Goal: Task Accomplishment & Management: Manage account settings

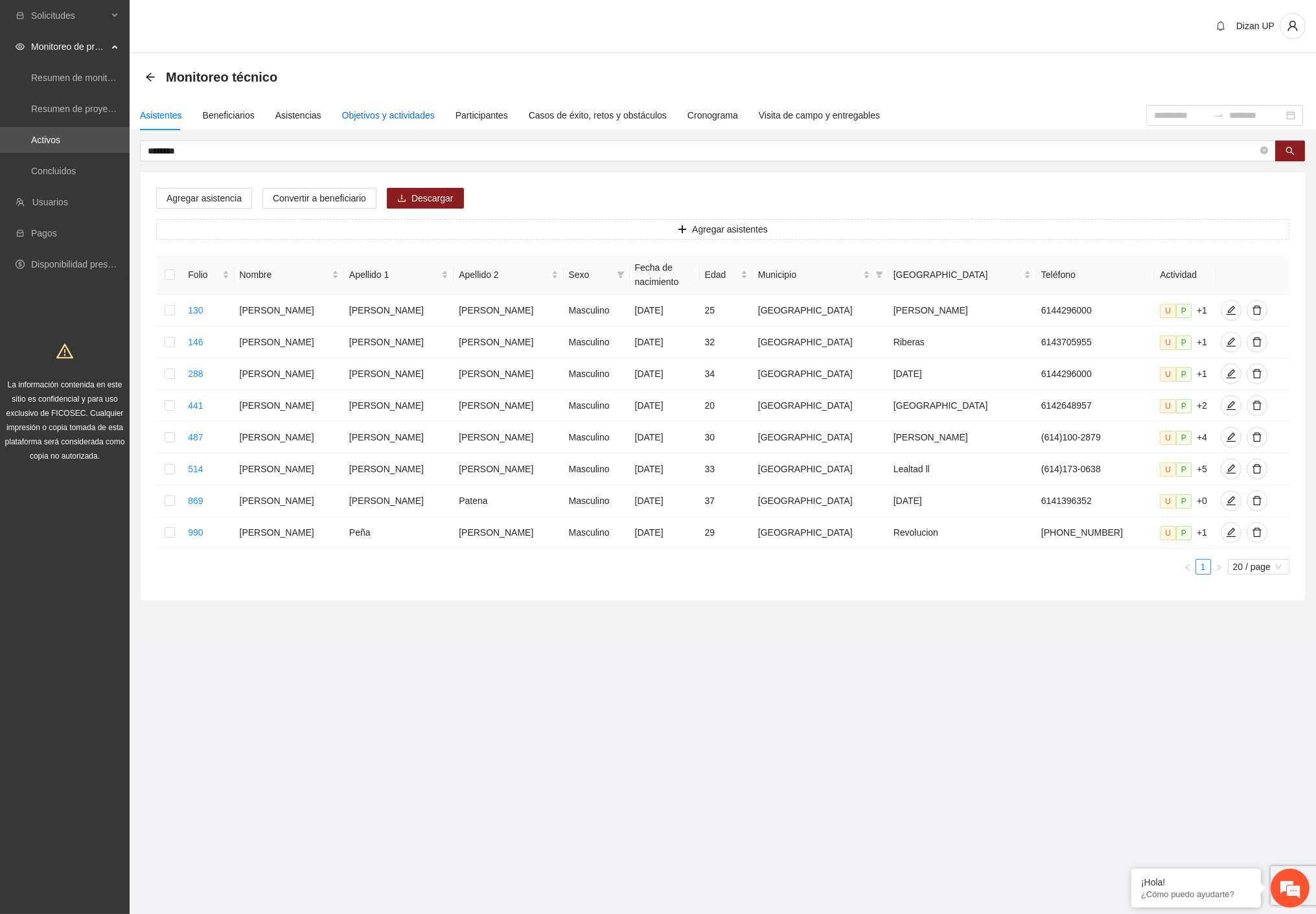
click at [393, 119] on div "Objetivos y actividades" at bounding box center [389, 115] width 92 height 14
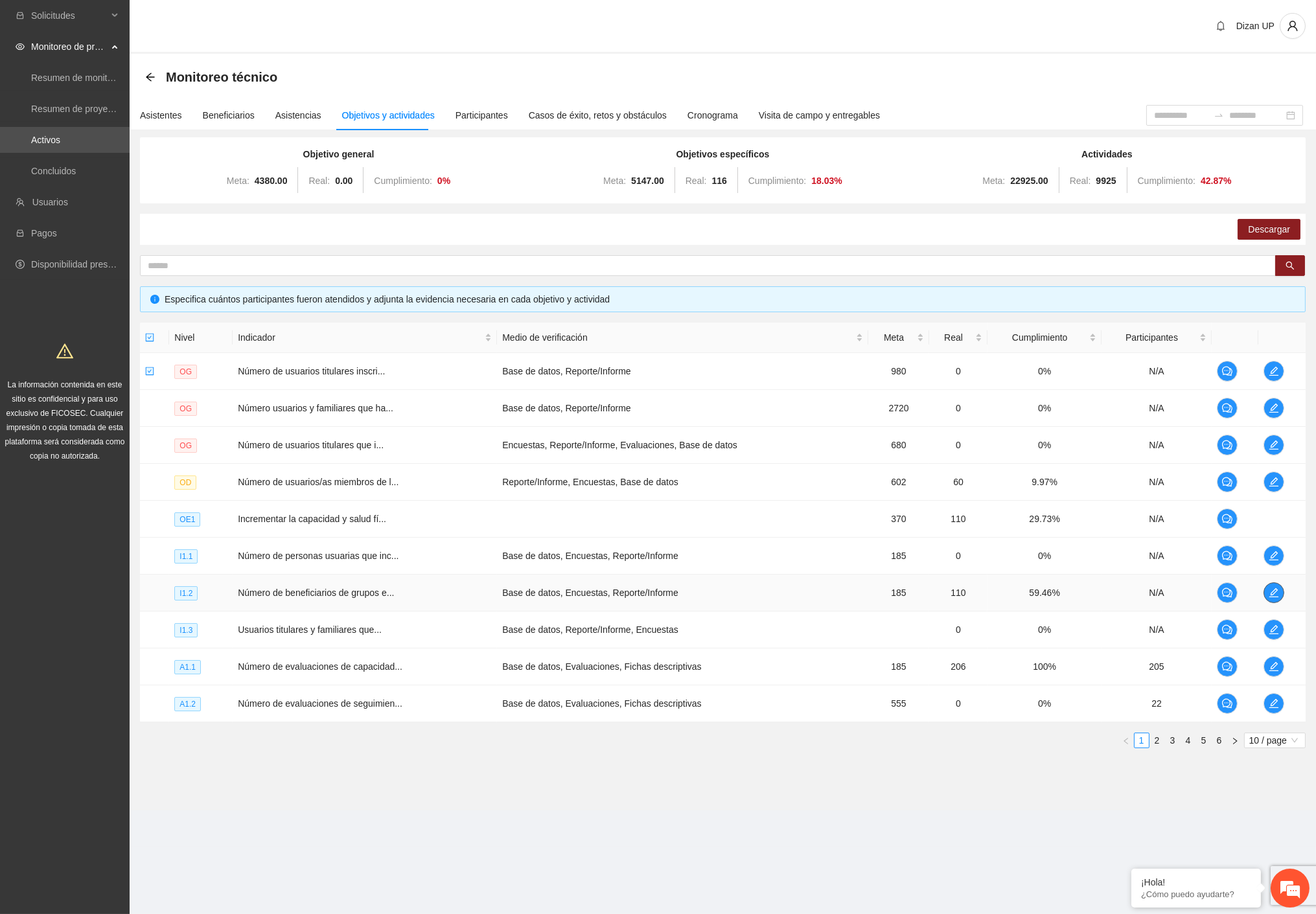
click at [1271, 596] on icon "edit" at bounding box center [1273, 592] width 10 height 10
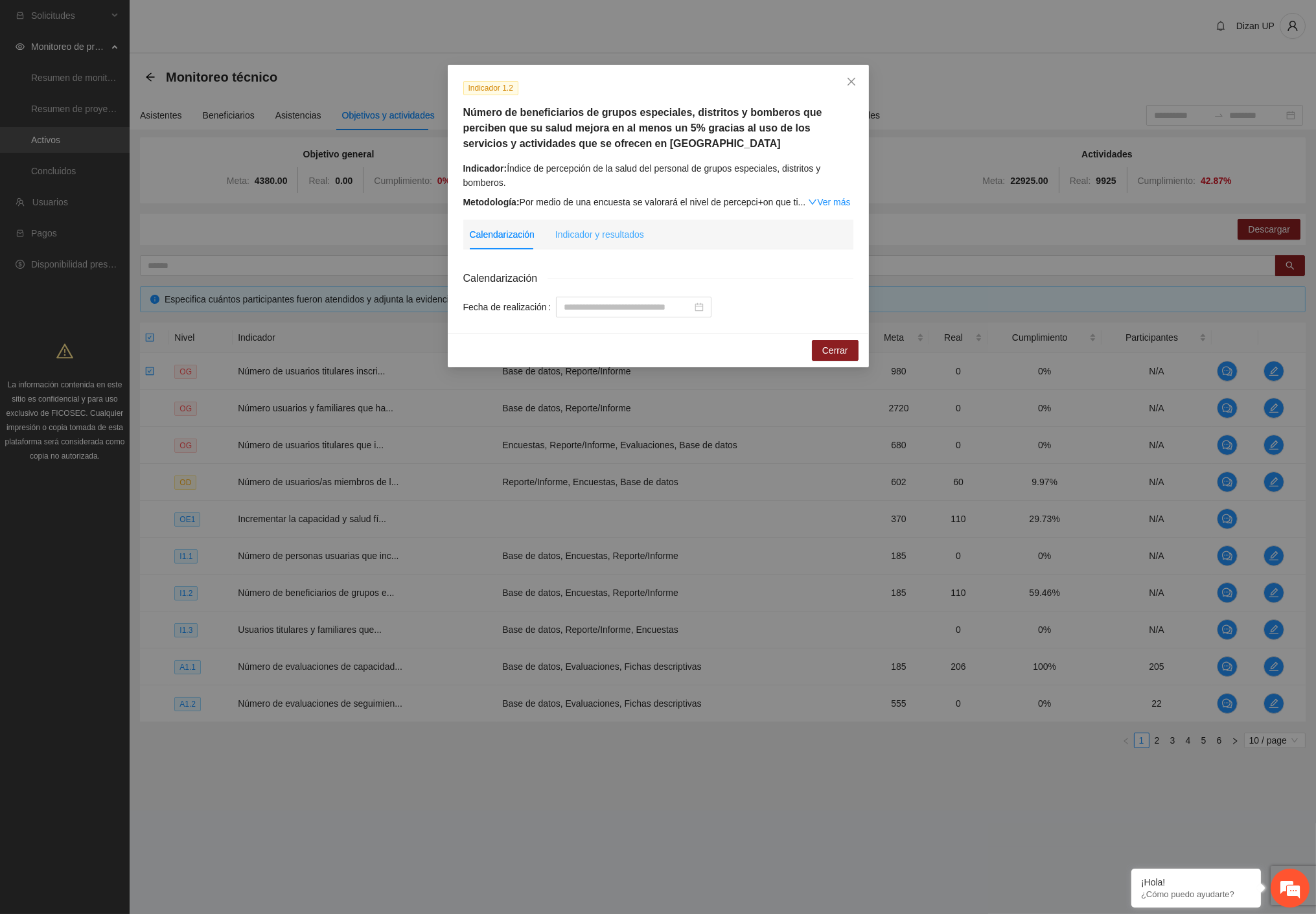
click at [584, 247] on div "Indicador y resultados" at bounding box center [599, 234] width 89 height 30
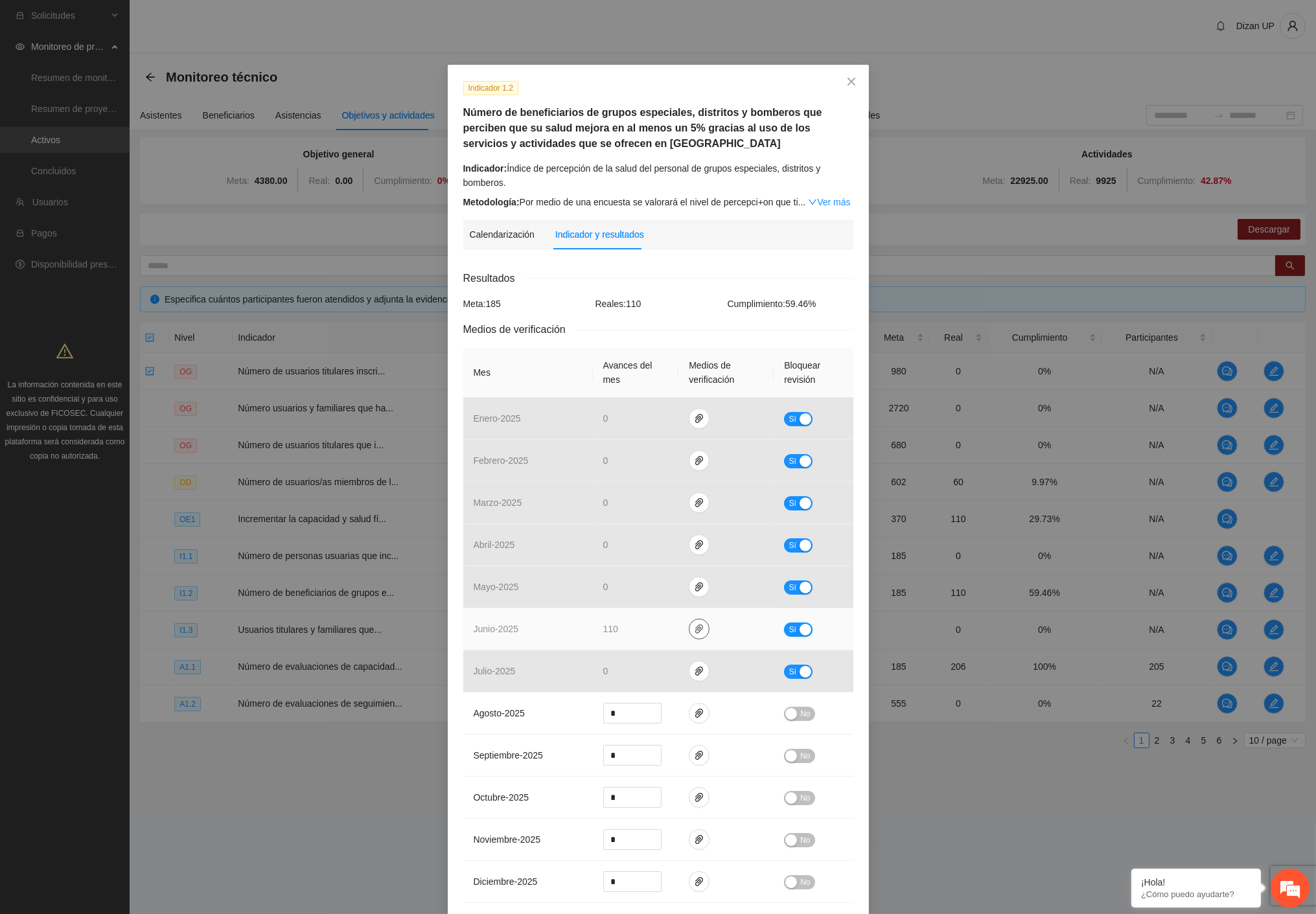
drag, startPoint x: 792, startPoint y: 627, endPoint x: 685, endPoint y: 633, distance: 107.2
click at [791, 627] on button "Sí" at bounding box center [798, 630] width 28 height 14
drag, startPoint x: 628, startPoint y: 629, endPoint x: 526, endPoint y: 624, distance: 102.1
click at [538, 630] on tr "junio - 2025 *** No" at bounding box center [658, 630] width 390 height 42
type input "**"
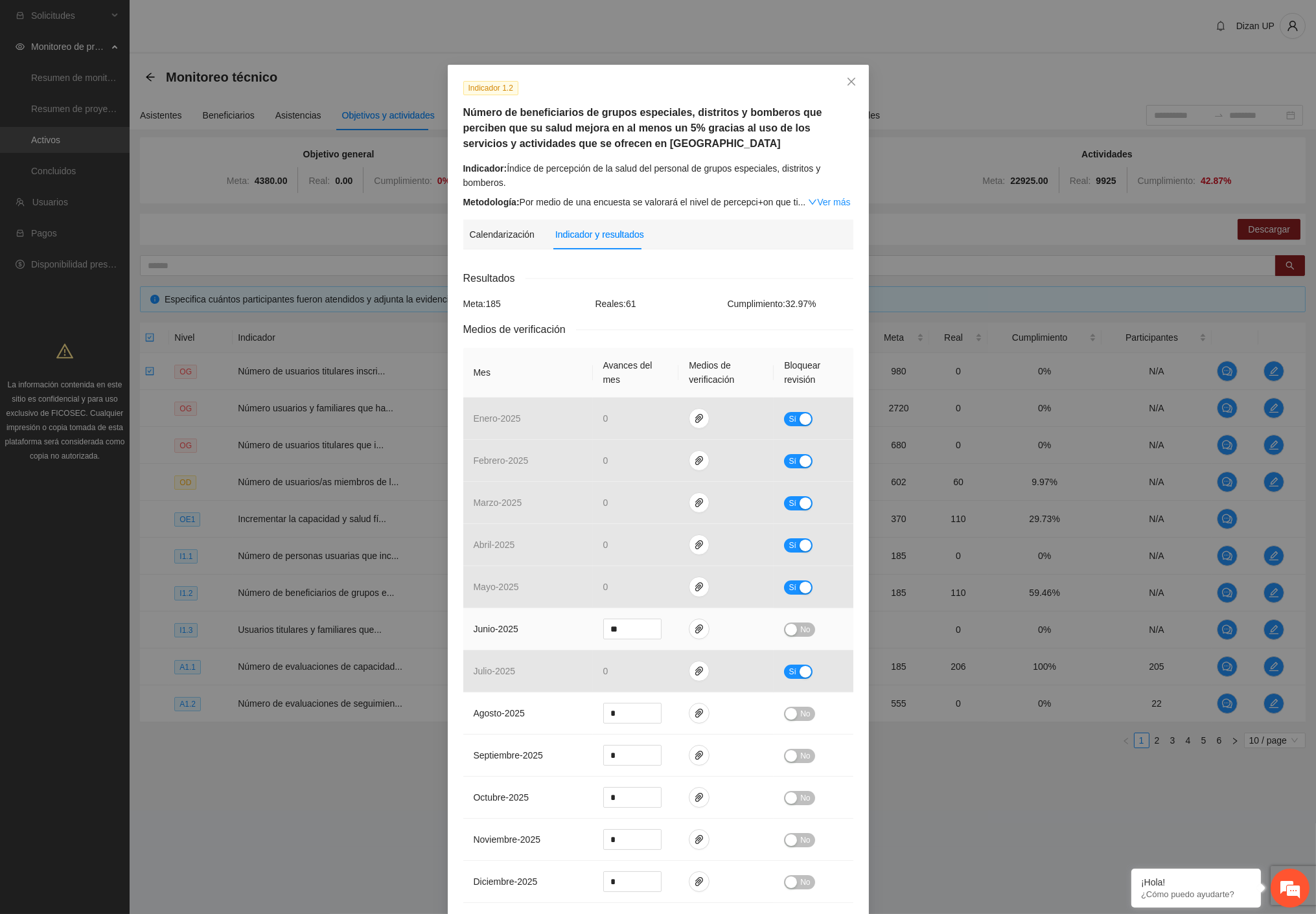
drag, startPoint x: 750, startPoint y: 631, endPoint x: 821, endPoint y: 620, distance: 71.8
click at [754, 630] on td at bounding box center [726, 630] width 96 height 42
click at [800, 627] on span "No" at bounding box center [804, 630] width 9 height 14
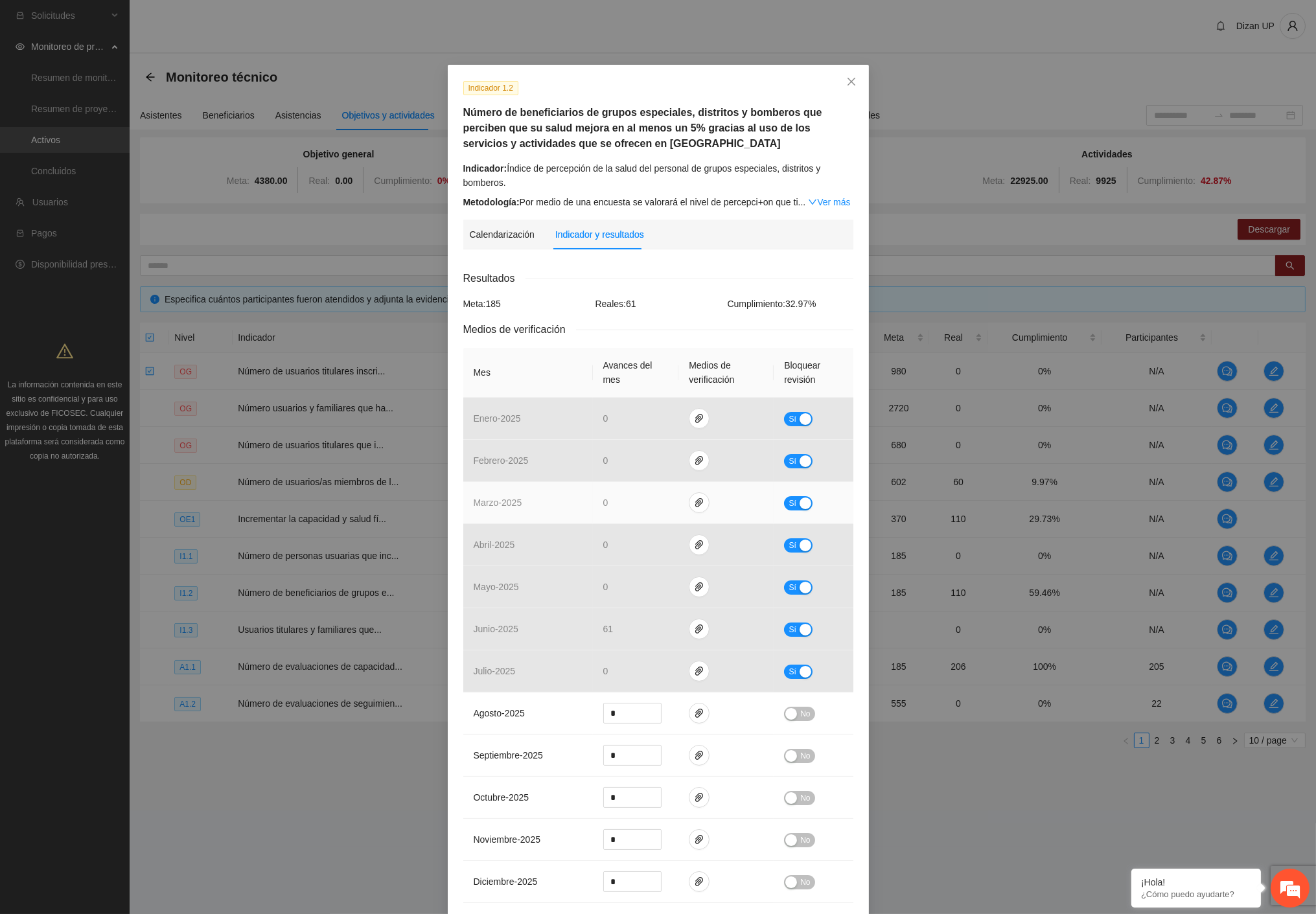
scroll to position [131, 0]
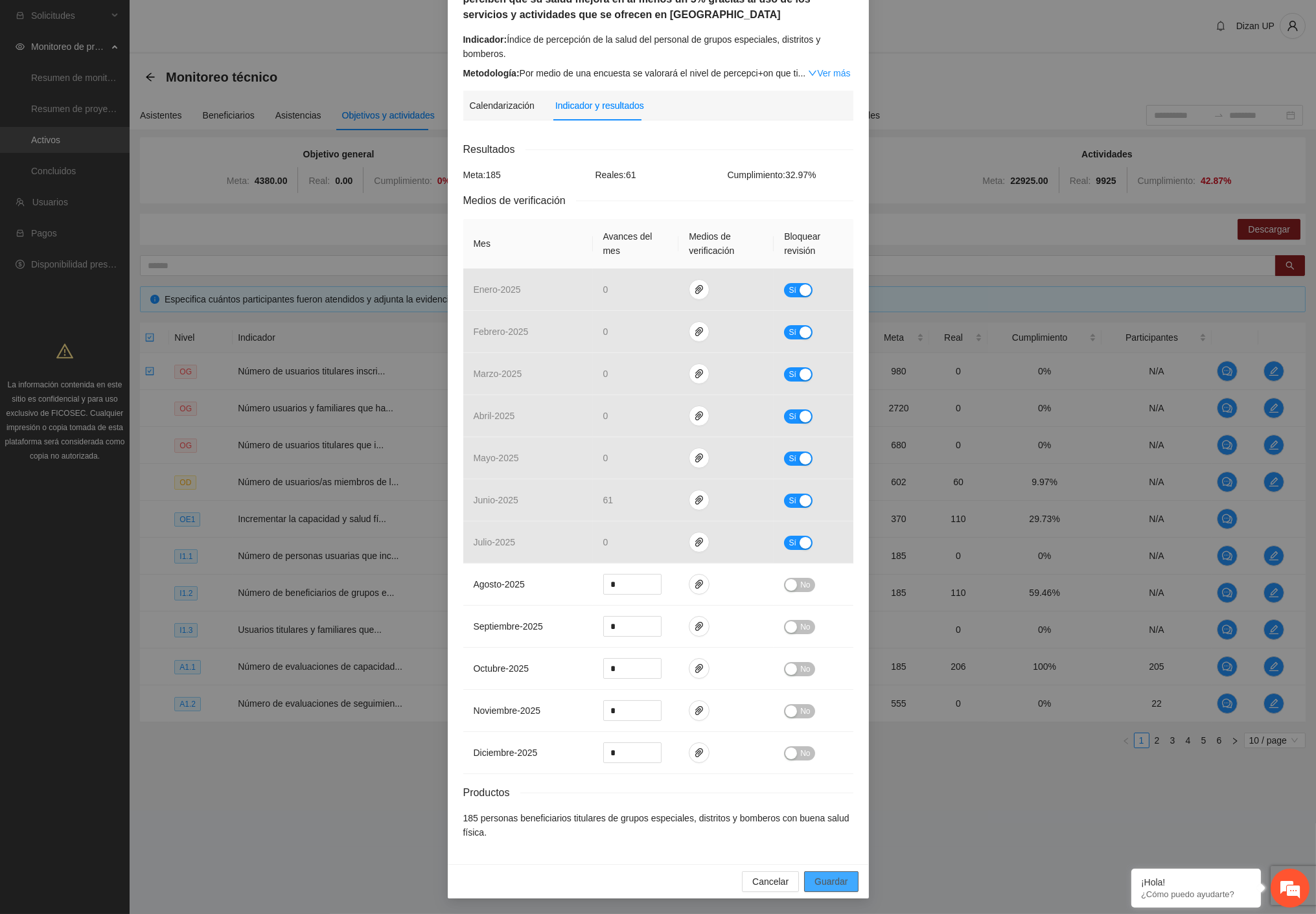
click at [824, 880] on span "Guardar" at bounding box center [830, 881] width 33 height 14
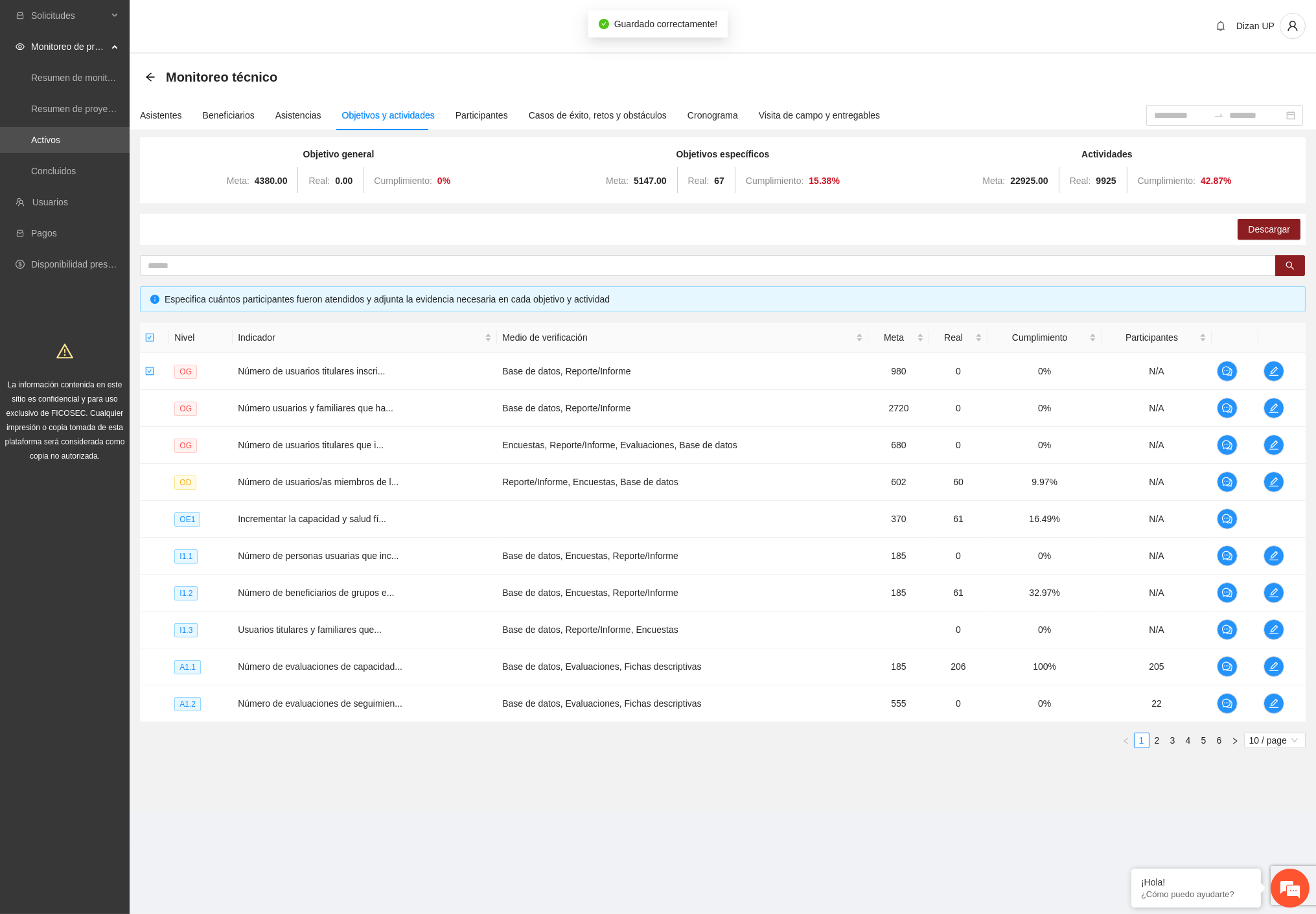
scroll to position [66, 0]
click at [1270, 627] on icon "edit" at bounding box center [1273, 629] width 10 height 10
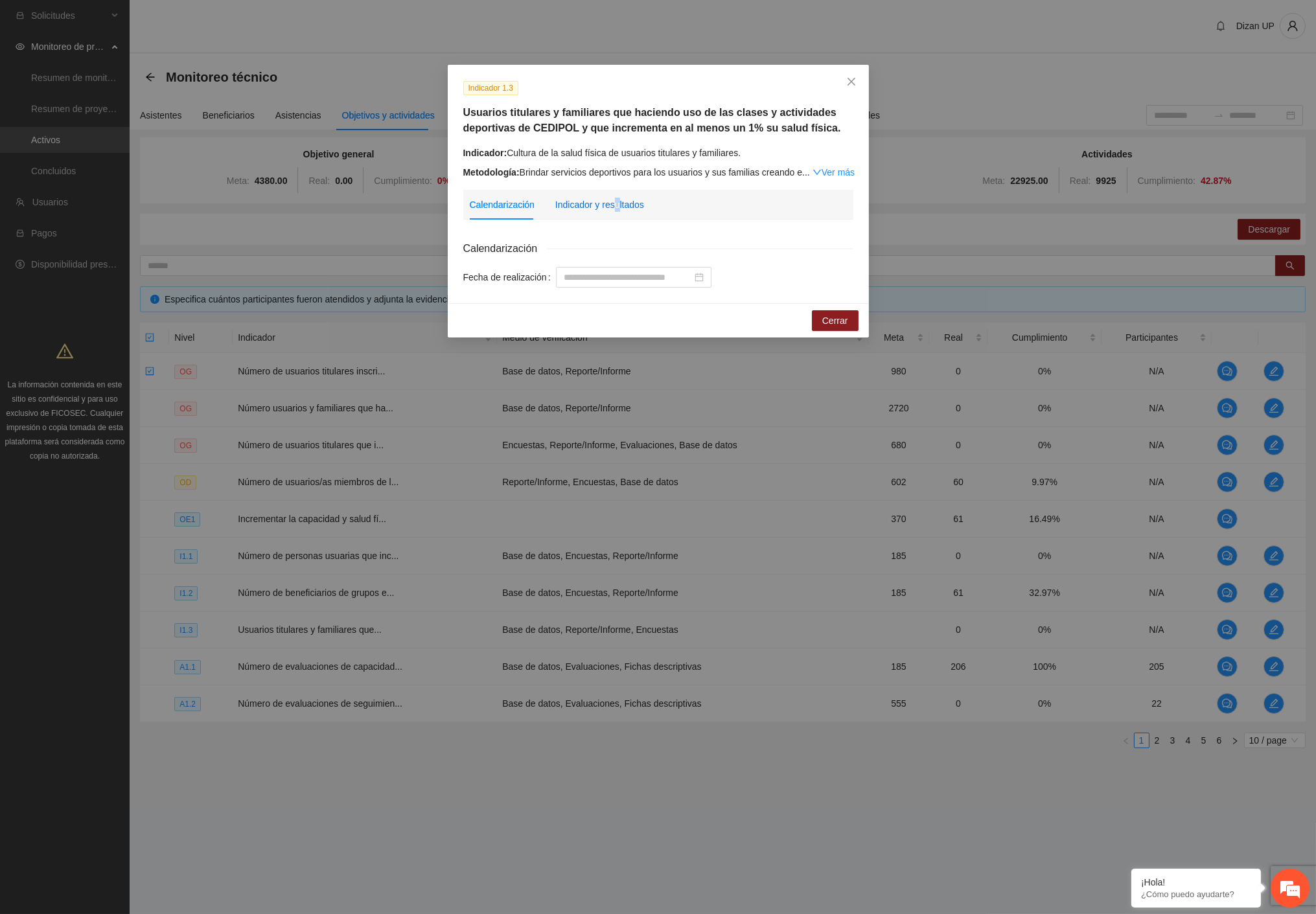
click at [614, 208] on div "Indicador y resultados" at bounding box center [599, 204] width 89 height 14
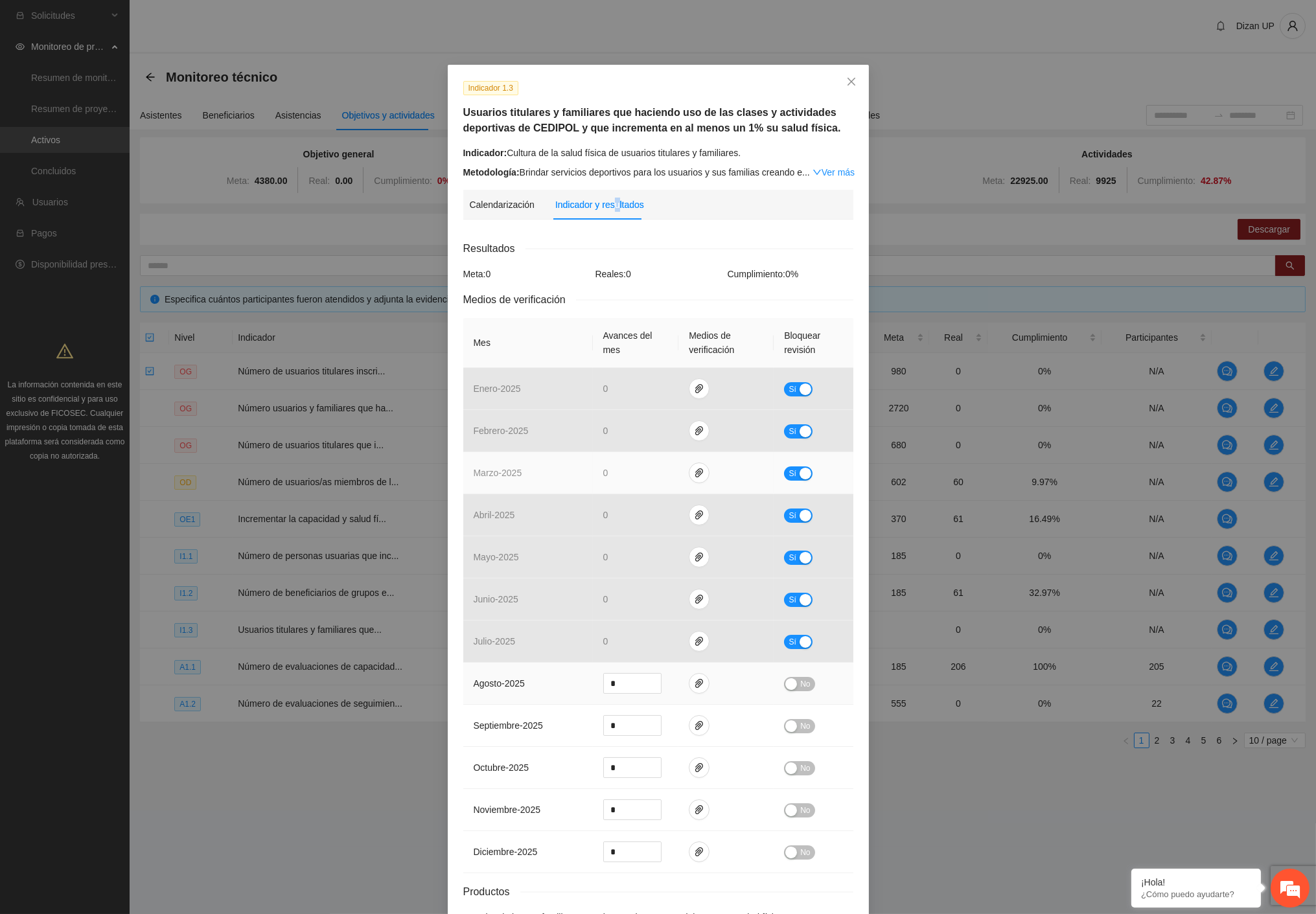
scroll to position [86, 0]
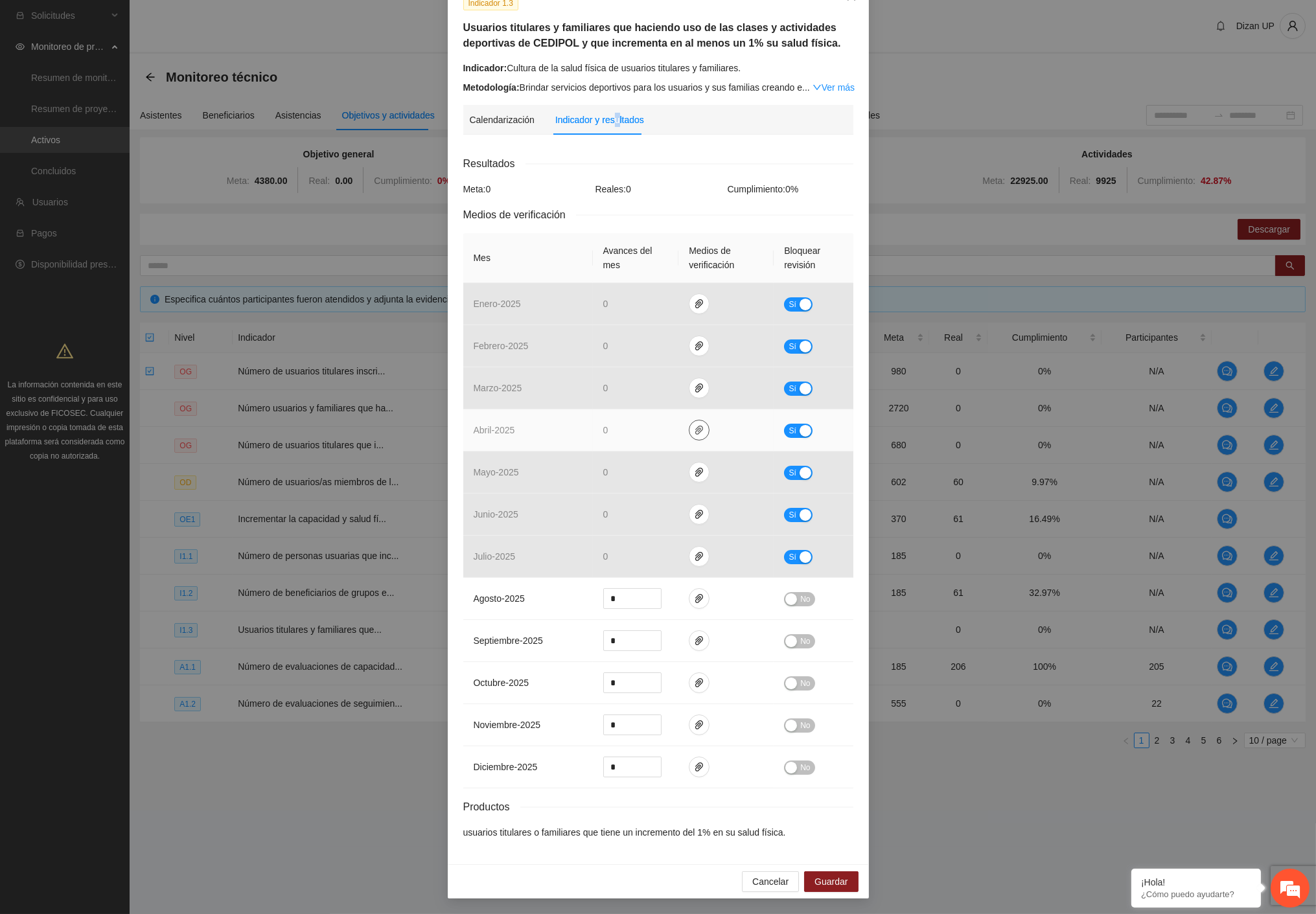
click at [695, 438] on button "button" at bounding box center [699, 430] width 20 height 20
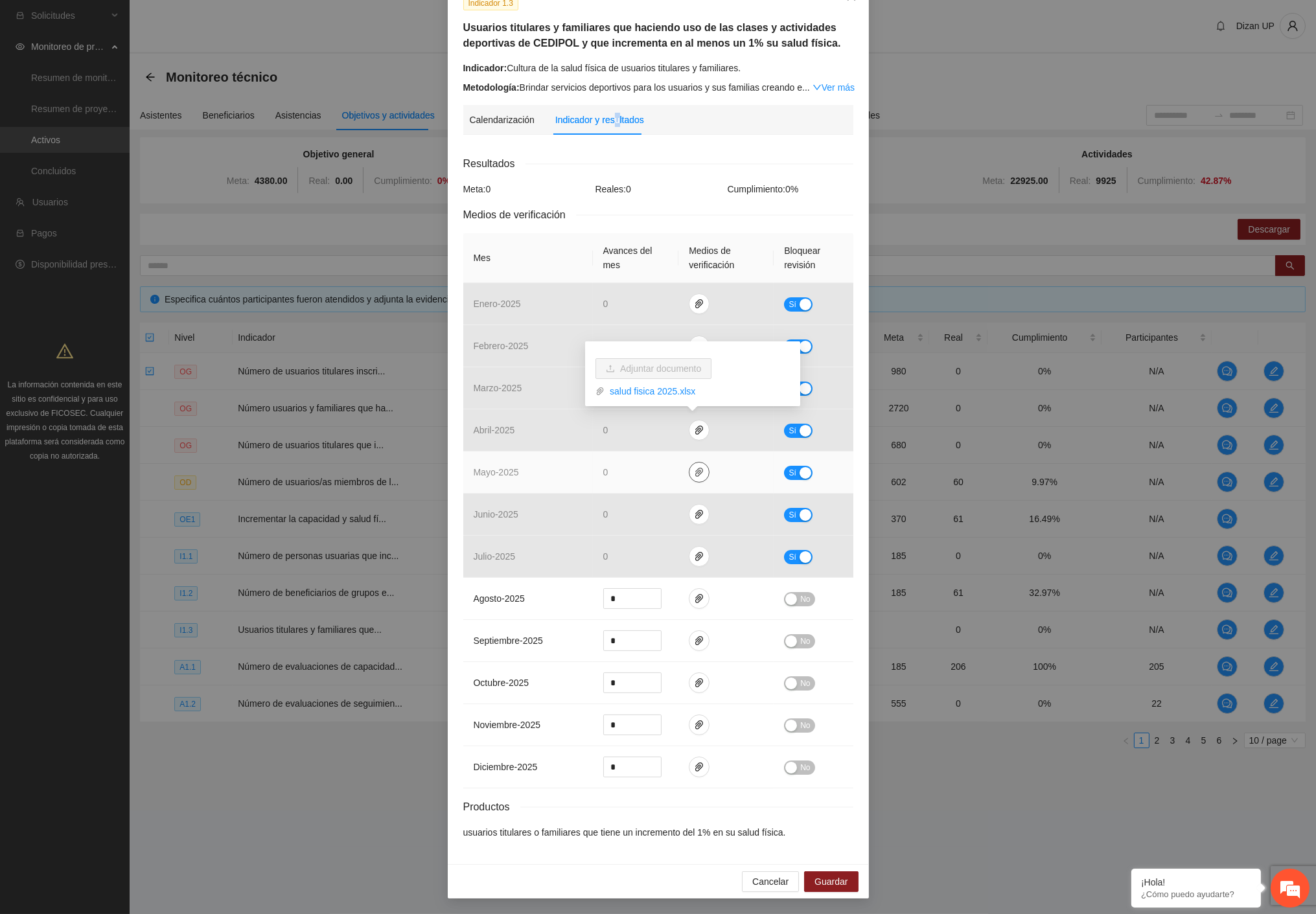
click at [695, 479] on button "button" at bounding box center [699, 472] width 20 height 20
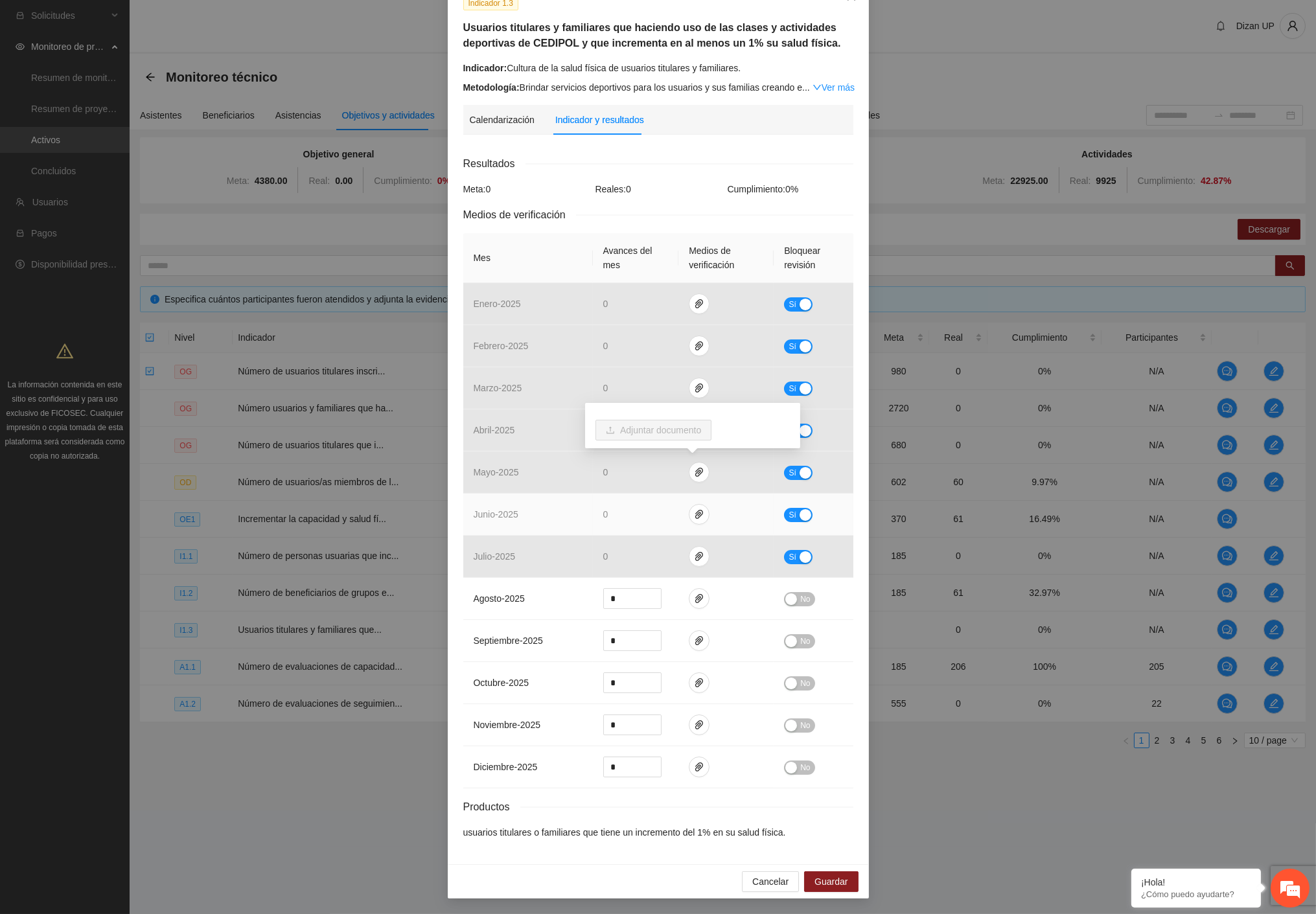
click at [696, 527] on td at bounding box center [726, 515] width 96 height 42
click at [694, 518] on icon "paper-clip" at bounding box center [699, 514] width 10 height 10
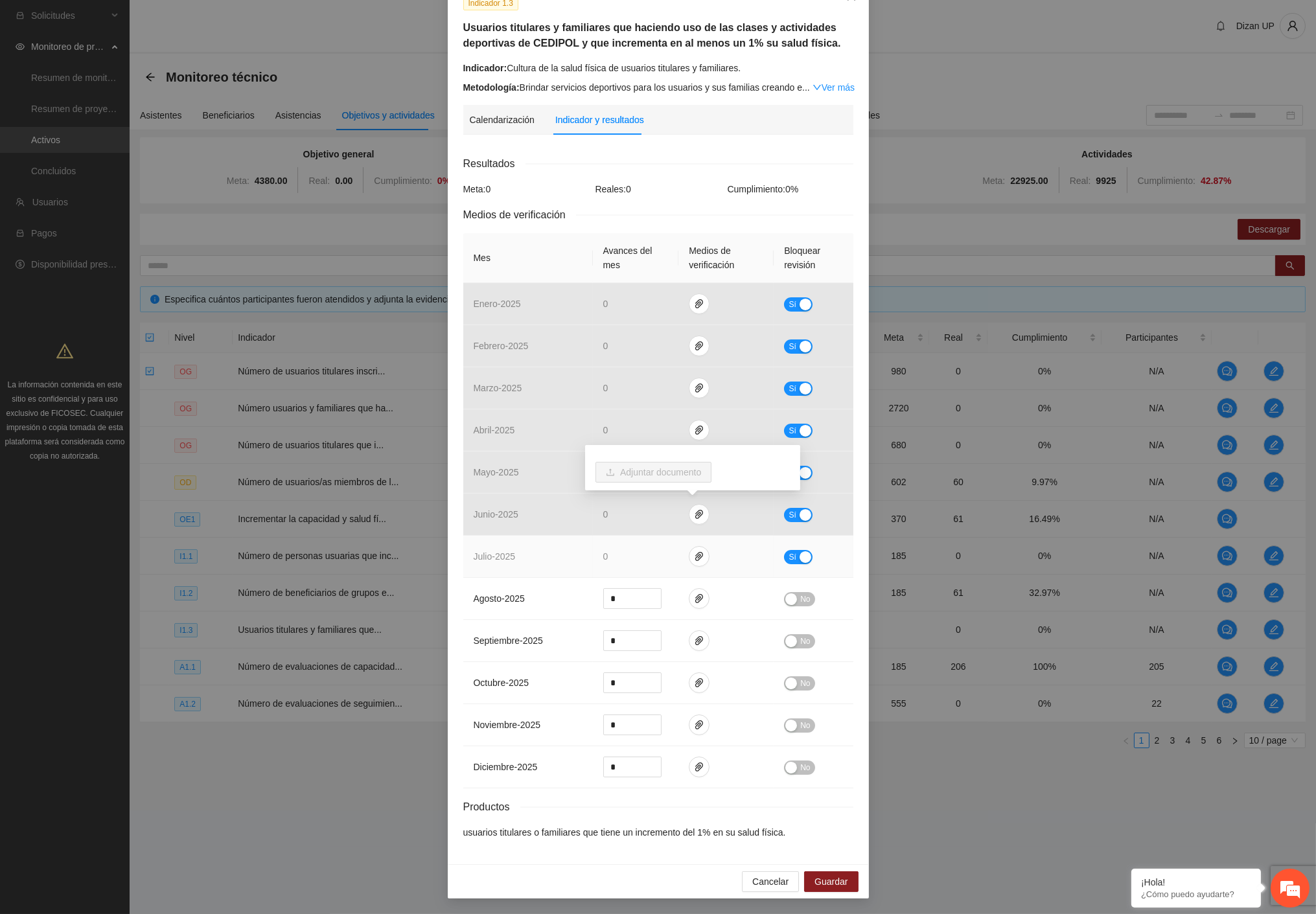
click at [702, 564] on td at bounding box center [726, 557] width 96 height 42
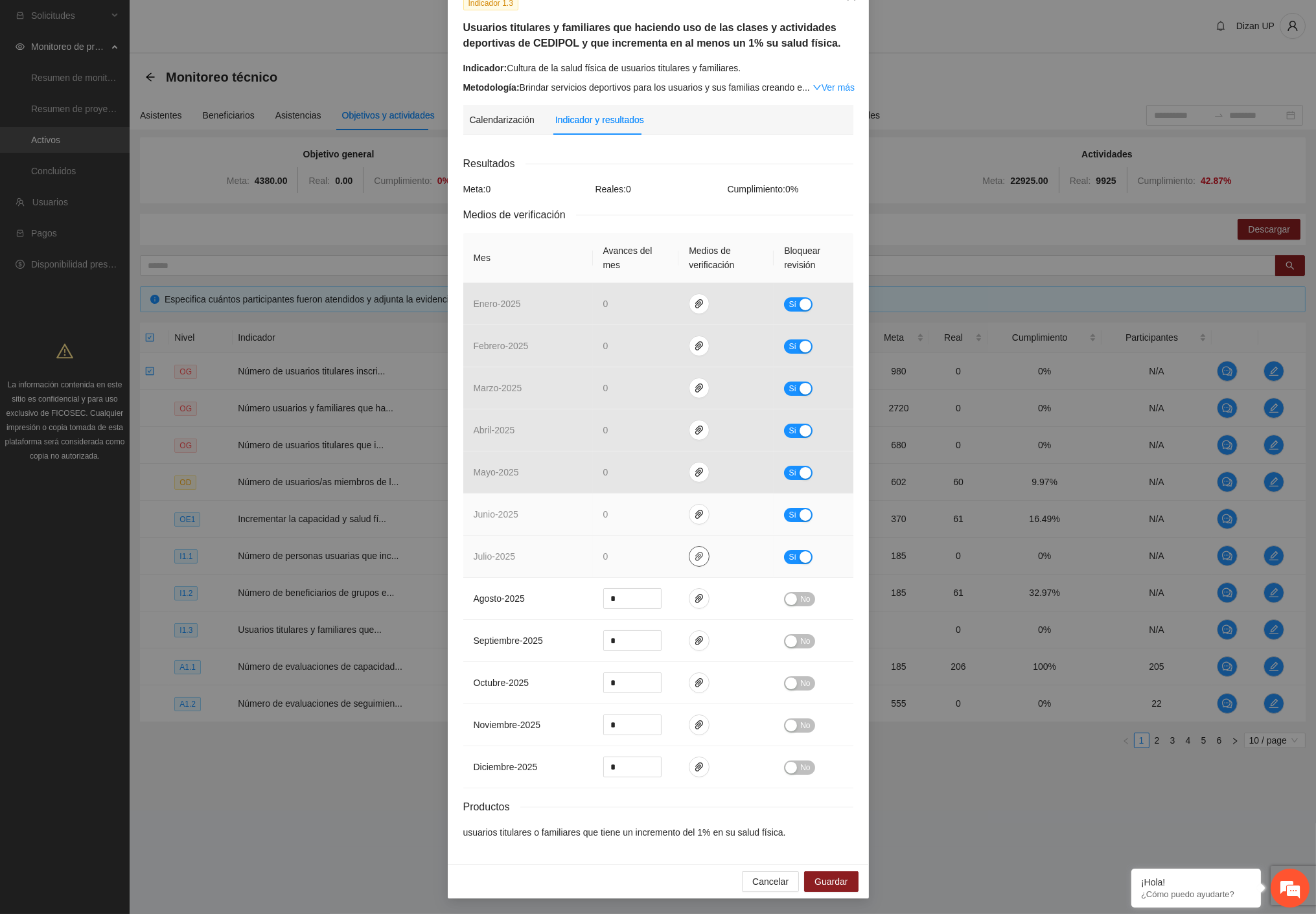
drag, startPoint x: 692, startPoint y: 559, endPoint x: 555, endPoint y: 520, distance: 142.4
click at [695, 559] on icon "paper-clip" at bounding box center [699, 557] width 8 height 9
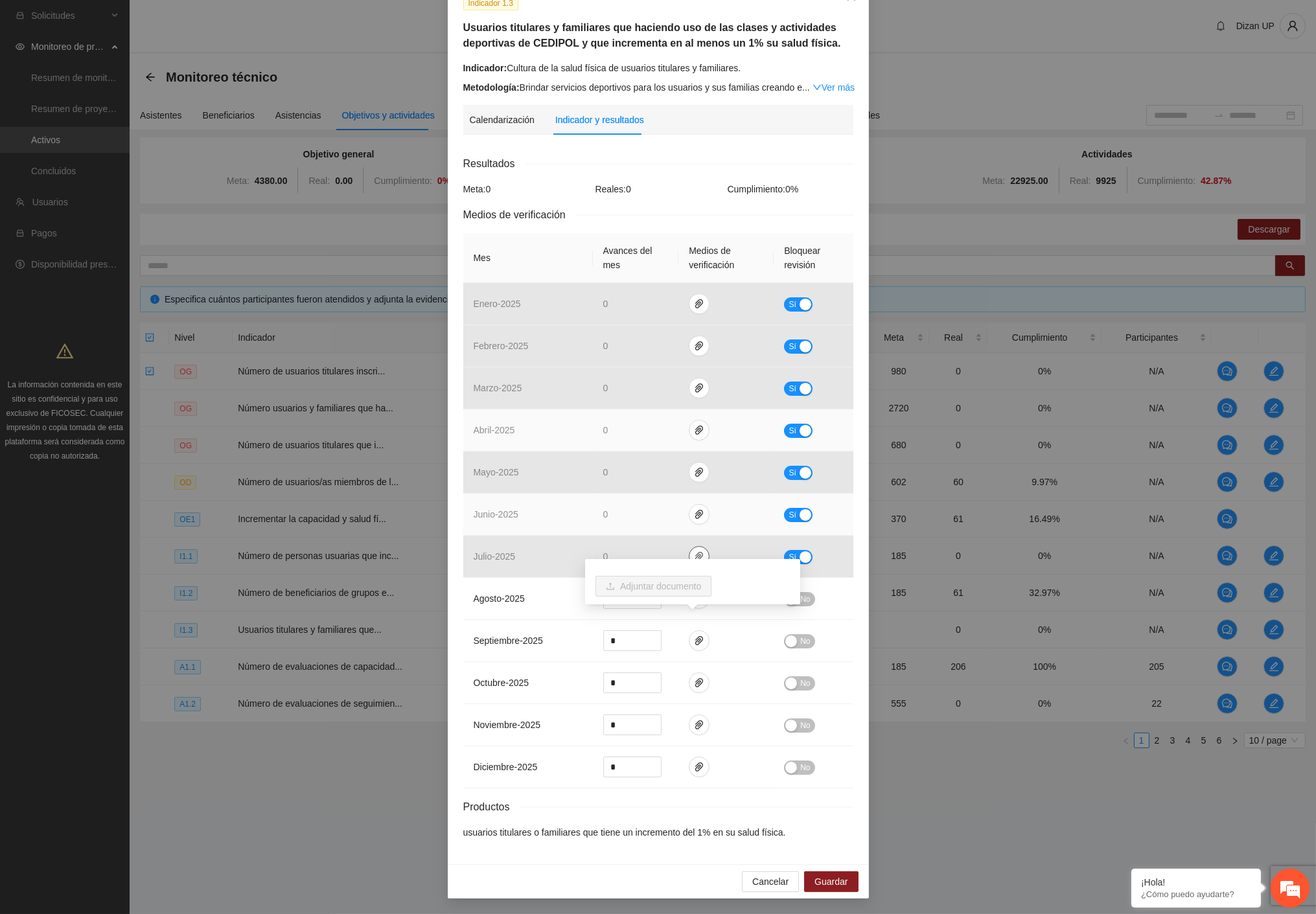
scroll to position [0, 0]
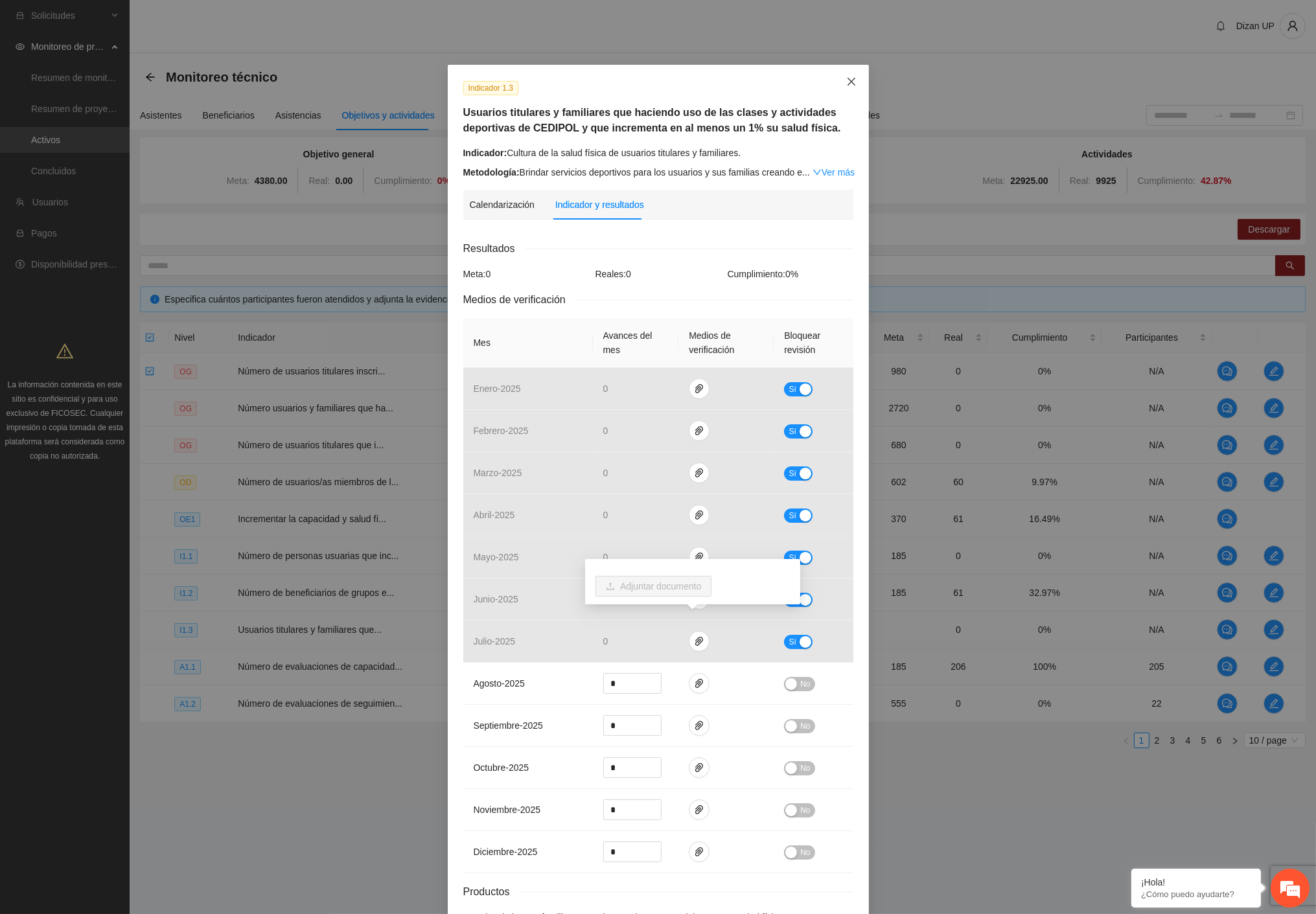
click at [846, 85] on icon "close" at bounding box center [851, 81] width 10 height 10
